Goal: Book appointment/travel/reservation

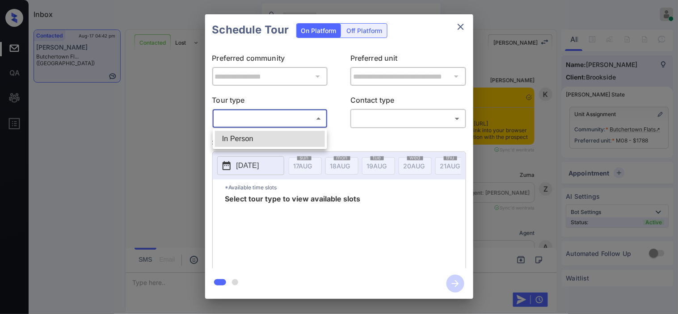
scroll to position [2162, 0]
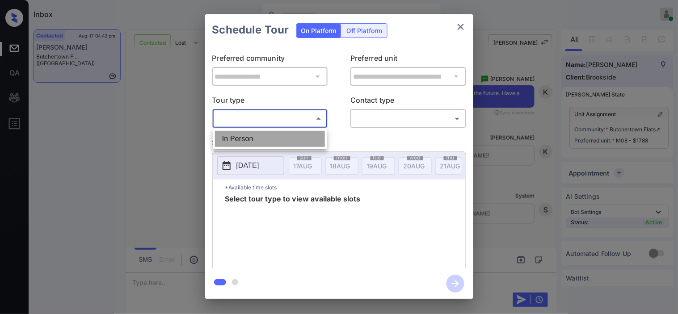
click at [278, 144] on li "In Person" at bounding box center [270, 139] width 110 height 16
type input "********"
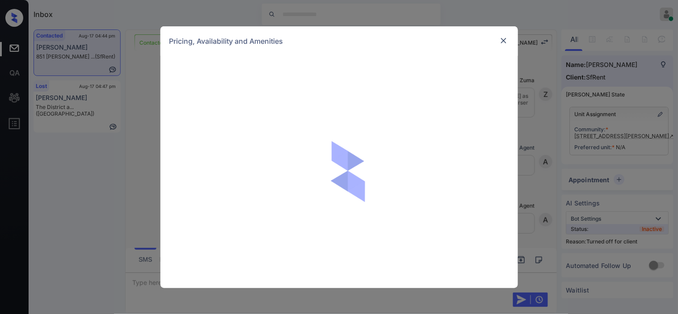
scroll to position [1152, 0]
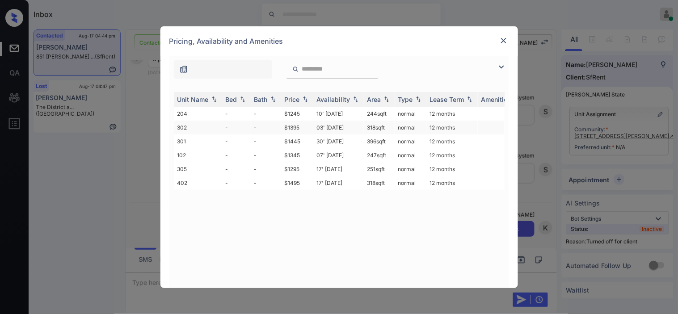
click at [331, 128] on td "03' Nov 20" at bounding box center [338, 128] width 50 height 14
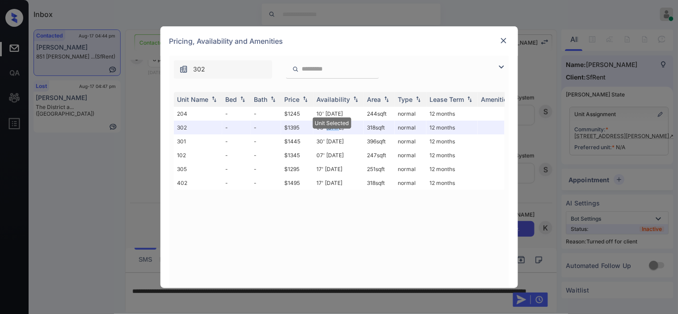
click at [503, 44] on img at bounding box center [503, 40] width 9 height 9
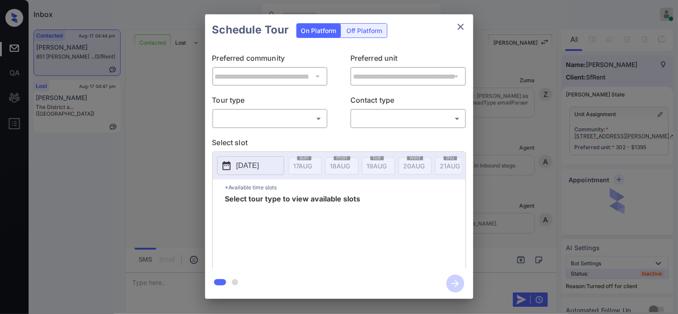
scroll to position [1152, 0]
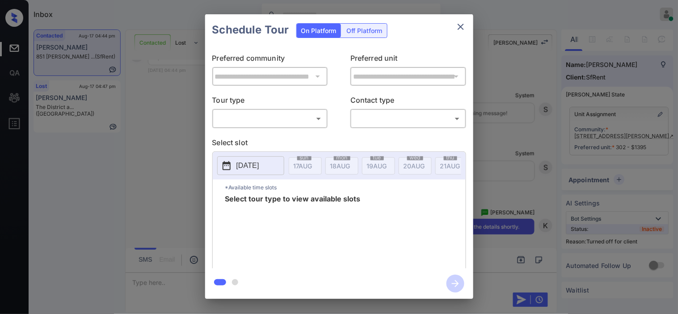
click at [457, 28] on icon "close" at bounding box center [460, 26] width 11 height 11
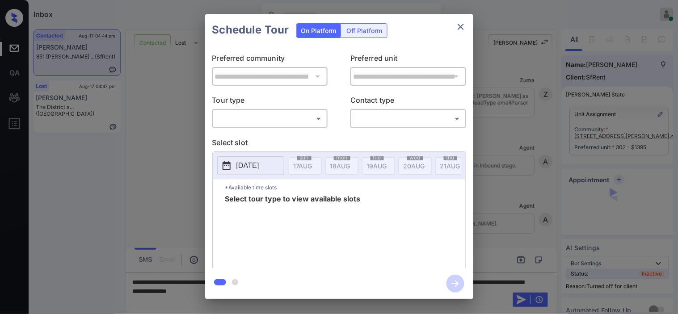
scroll to position [1269, 0]
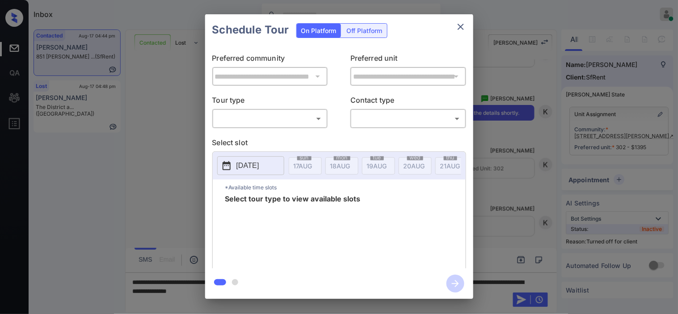
click at [360, 32] on div "Off Platform" at bounding box center [364, 31] width 45 height 14
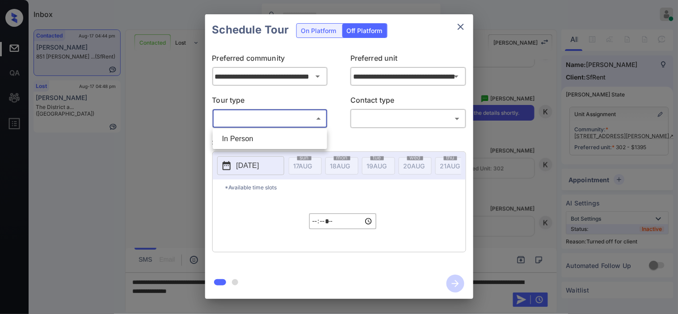
click at [297, 122] on body "Inbox Kristine Capara Online Set yourself offline Set yourself on break Profile…" at bounding box center [339, 157] width 678 height 314
click at [289, 138] on li "In Person" at bounding box center [270, 139] width 110 height 16
type input "********"
click at [376, 115] on body "Inbox Kristine Capara Online Set yourself offline Set yourself on break Profile…" at bounding box center [339, 157] width 678 height 314
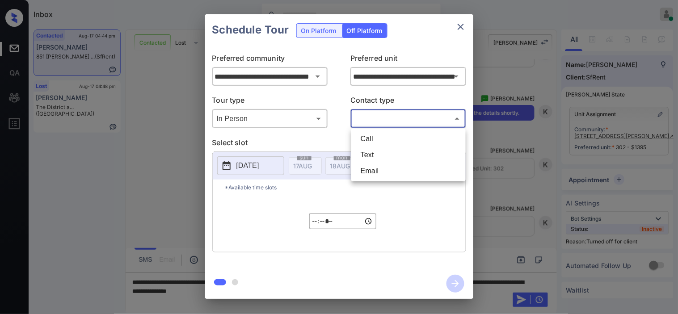
drag, startPoint x: 369, startPoint y: 154, endPoint x: 335, endPoint y: 155, distance: 34.0
click at [369, 154] on li "Text" at bounding box center [408, 155] width 110 height 16
type input "****"
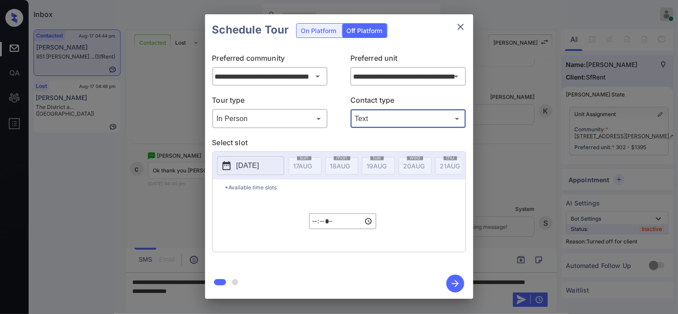
scroll to position [1382, 0]
drag, startPoint x: 239, startPoint y: 167, endPoint x: 245, endPoint y: 159, distance: 9.7
click at [239, 169] on p "[DATE]" at bounding box center [247, 165] width 23 height 11
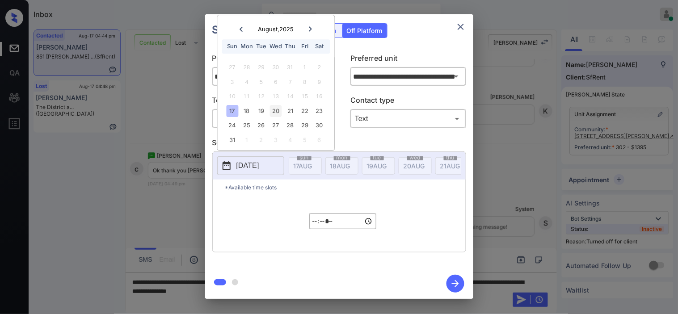
click at [274, 109] on div "20" at bounding box center [276, 111] width 12 height 12
click at [317, 224] on input "*****" at bounding box center [342, 222] width 67 height 16
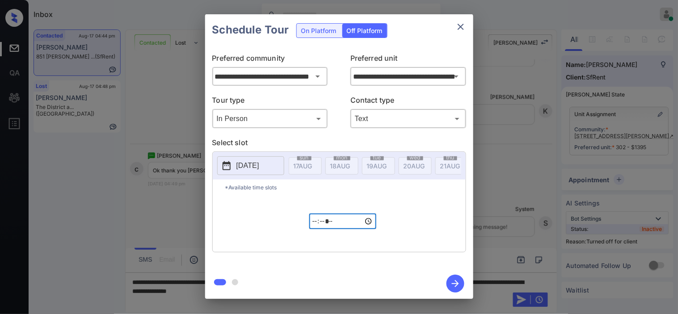
type input "*****"
click at [456, 279] on icon "button" at bounding box center [455, 284] width 18 height 18
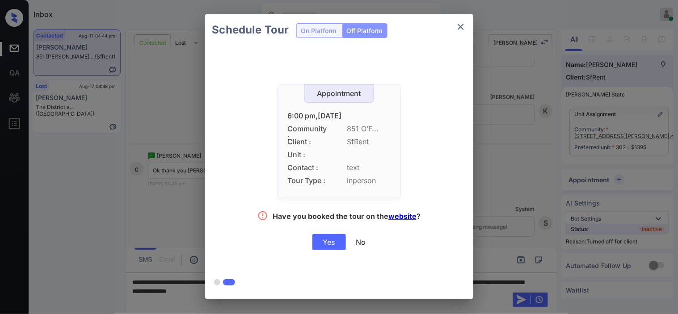
click at [331, 243] on div "Yes" at bounding box center [329, 242] width 34 height 16
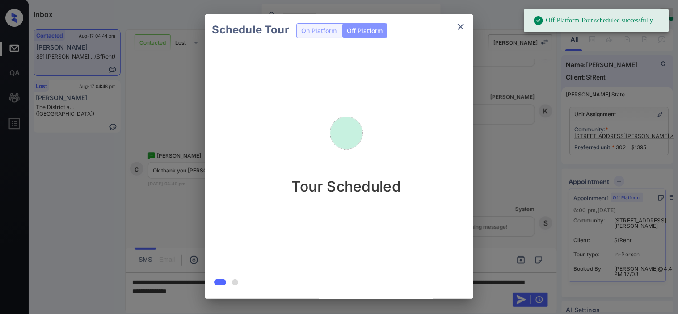
click at [527, 133] on div "Schedule Tour On Platform Off Platform Tour Scheduled" at bounding box center [339, 156] width 678 height 313
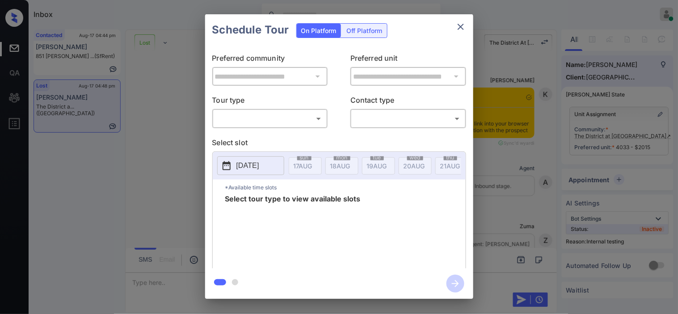
scroll to position [2370, 0]
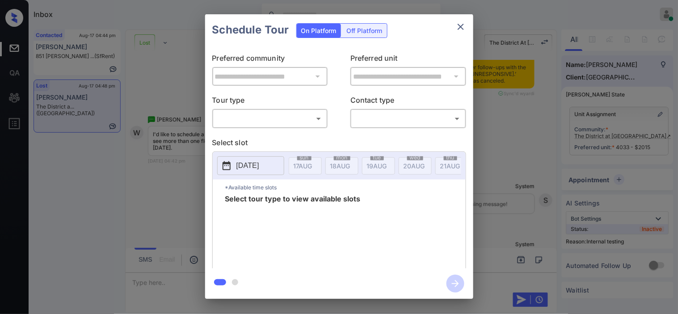
click at [250, 122] on body "Inbox Kristine Capara Online Set yourself offline Set yourself on break Profile…" at bounding box center [339, 157] width 678 height 314
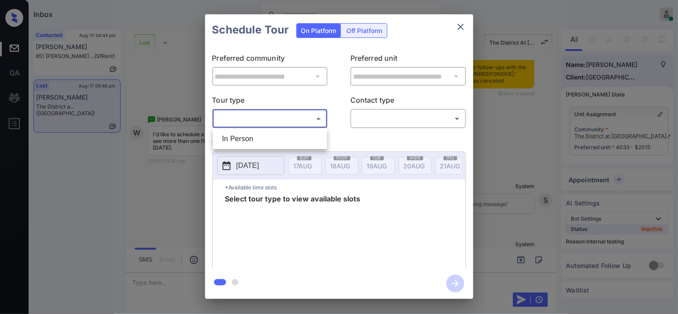
click at [246, 137] on li "In Person" at bounding box center [270, 139] width 110 height 16
type input "********"
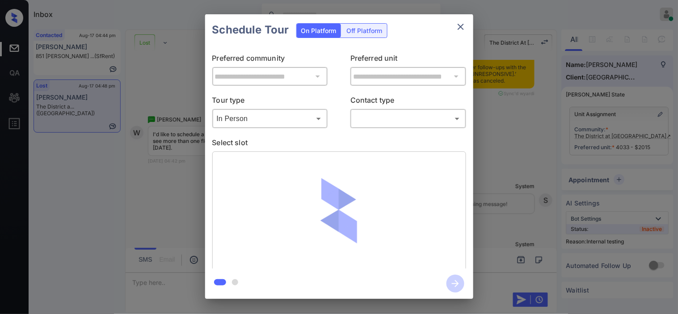
click at [225, 163] on div at bounding box center [339, 210] width 254 height 119
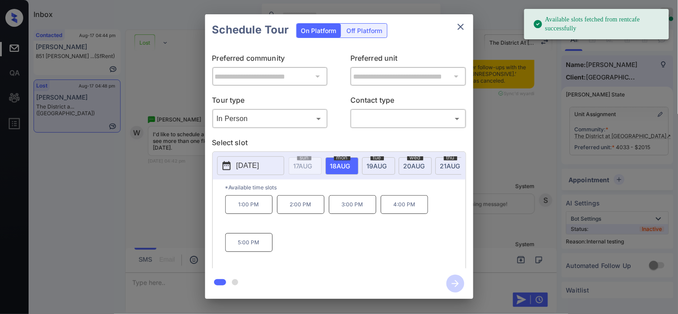
click at [225, 163] on icon at bounding box center [226, 165] width 8 height 9
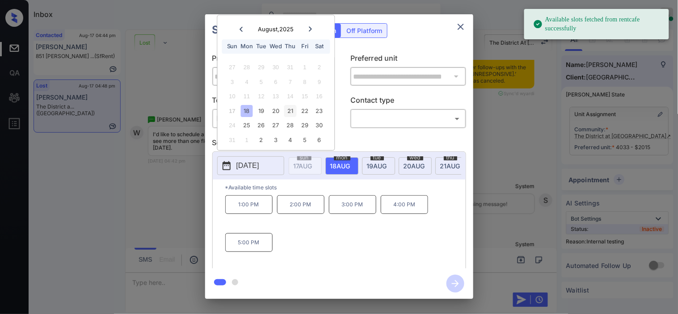
click at [289, 110] on div "21" at bounding box center [290, 111] width 12 height 12
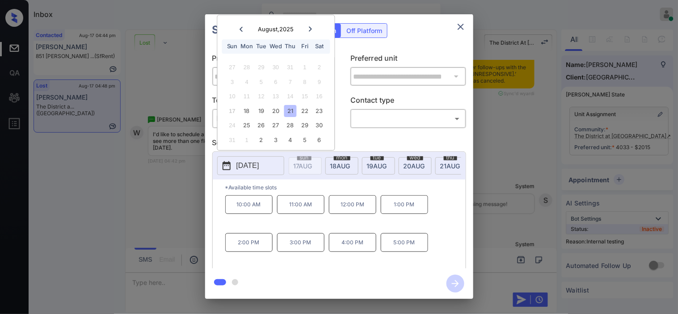
click at [184, 230] on div "**********" at bounding box center [339, 156] width 678 height 313
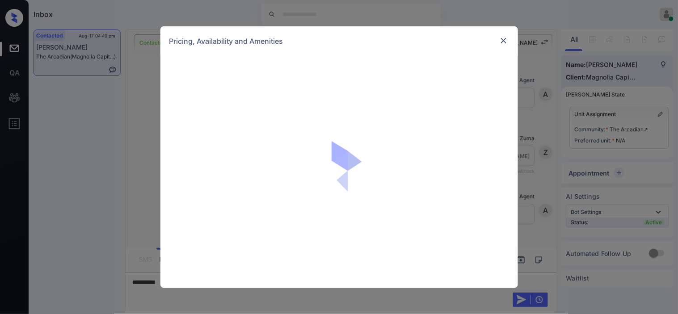
scroll to position [399, 0]
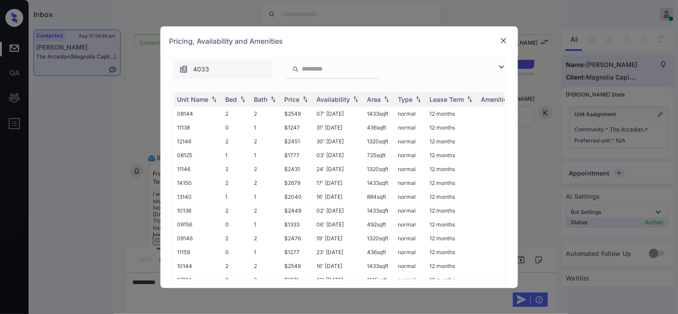
click at [498, 60] on div "4033" at bounding box center [338, 67] width 339 height 23
click at [184, 83] on div "Unit Name Bed Bath Price Availability Area Type Lease Term Amenities 08144 2 2 …" at bounding box center [338, 185] width 339 height 205
click at [505, 67] on img at bounding box center [501, 67] width 11 height 11
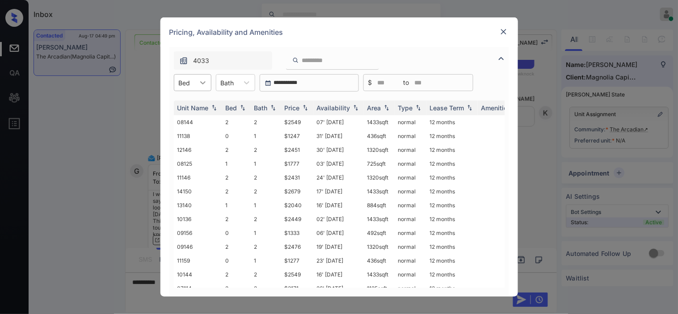
click at [195, 84] on div at bounding box center [203, 83] width 16 height 16
click at [196, 101] on div "0" at bounding box center [193, 104] width 38 height 16
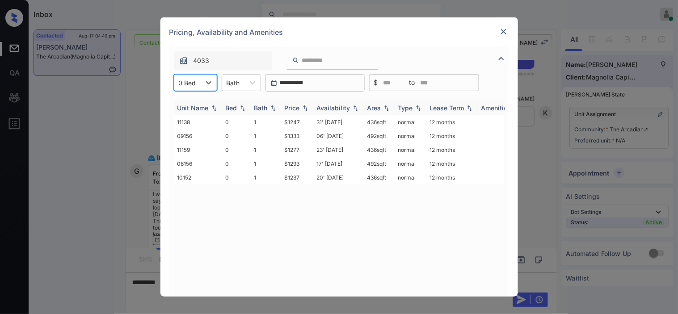
click at [298, 106] on div "Price" at bounding box center [292, 108] width 15 height 8
drag, startPoint x: 281, startPoint y: 136, endPoint x: 313, endPoint y: 133, distance: 32.8
click at [316, 136] on tr "11138 0 1 $1247 31' Jul 25 436 sqft normal 12 months" at bounding box center [407, 136] width 467 height 14
copy td "$1247"
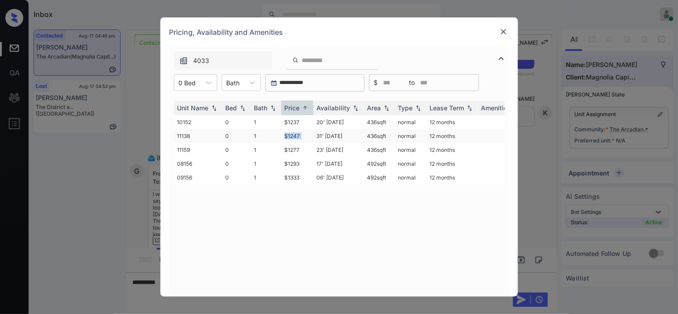
click at [291, 132] on td "$1247" at bounding box center [297, 136] width 32 height 14
drag, startPoint x: 291, startPoint y: 132, endPoint x: 457, endPoint y: 4, distance: 210.1
click at [322, 132] on tr "11138 0 1 $1247 31' Jul 25 436 sqft normal 12 months" at bounding box center [407, 136] width 467 height 14
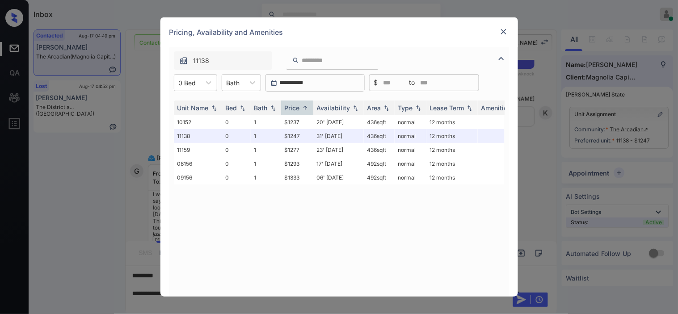
click at [498, 30] on div at bounding box center [503, 31] width 11 height 11
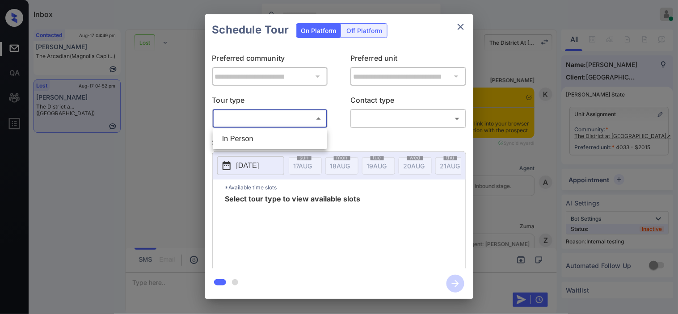
scroll to position [3427, 0]
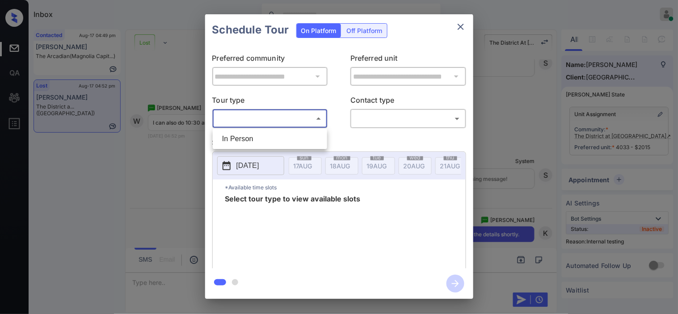
drag, startPoint x: 243, startPoint y: 142, endPoint x: 353, endPoint y: 132, distance: 110.3
click at [244, 142] on li "In Person" at bounding box center [270, 139] width 110 height 16
type input "********"
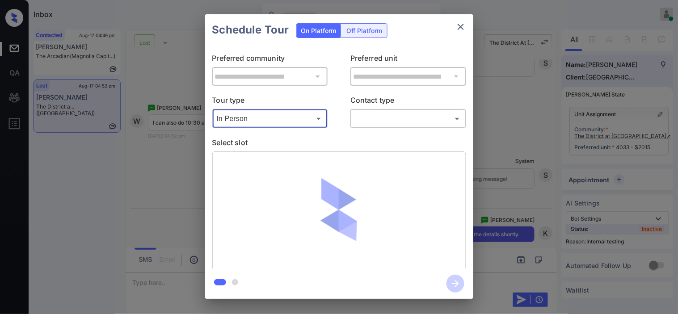
click at [378, 121] on body "Inbox [PERSON_NAME] Online Set yourself offline Set yourself on break Profile S…" at bounding box center [339, 157] width 678 height 314
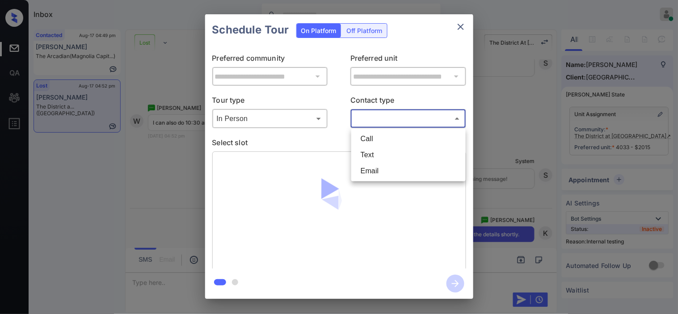
click at [371, 149] on ul "Call Text Email" at bounding box center [408, 155] width 114 height 53
click at [358, 157] on li "Text" at bounding box center [408, 155] width 110 height 16
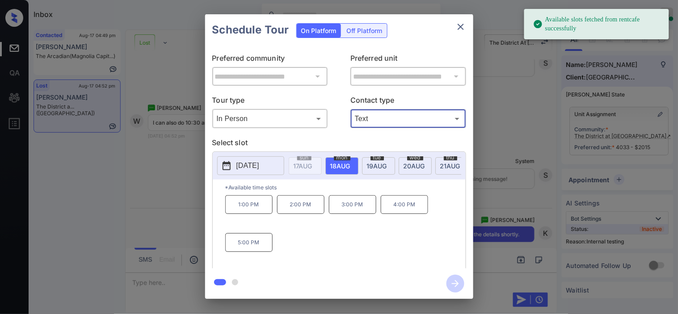
type input "****"
click at [236, 161] on p "[DATE]" at bounding box center [247, 165] width 23 height 11
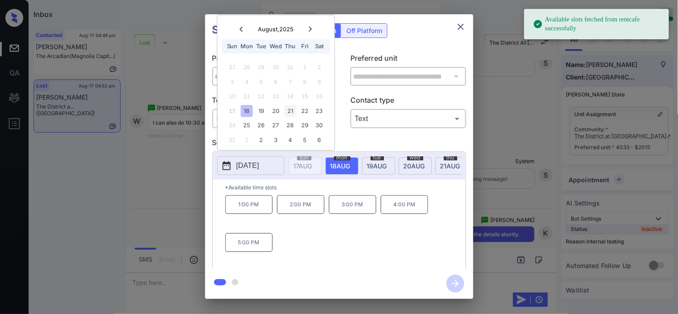
click at [288, 114] on div "21" at bounding box center [290, 111] width 12 height 12
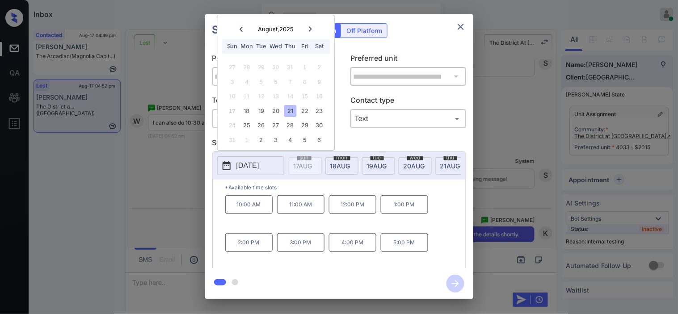
click at [260, 209] on p "10:00 AM" at bounding box center [248, 204] width 47 height 19
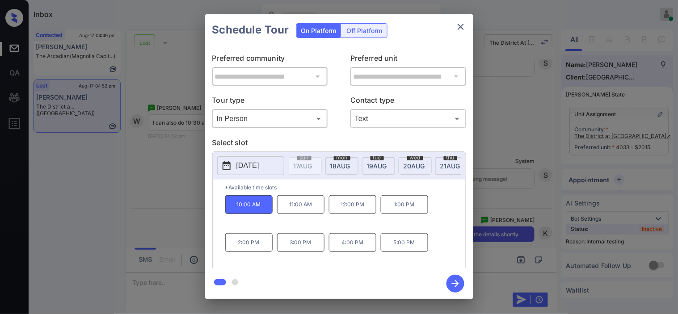
click at [456, 288] on icon "button" at bounding box center [455, 284] width 18 height 18
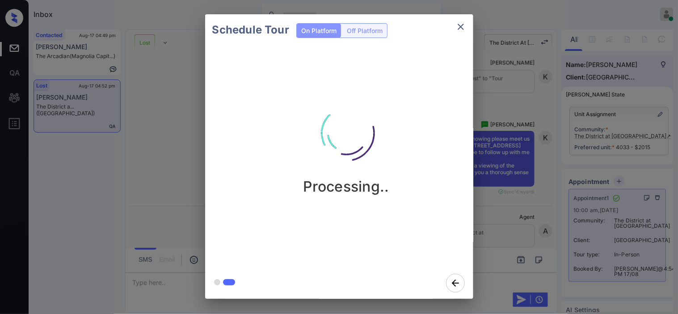
scroll to position [3807, 0]
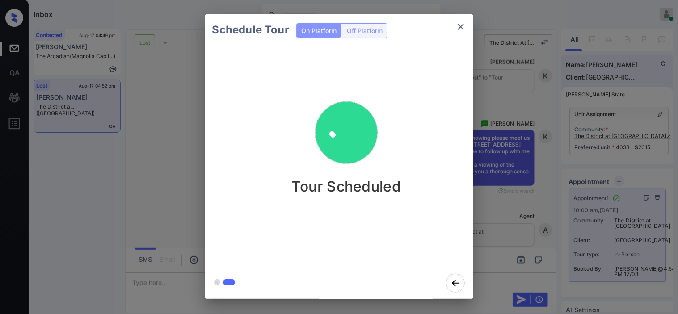
click at [544, 85] on div "Schedule Tour On Platform Off Platform Tour Scheduled" at bounding box center [339, 156] width 678 height 313
